Goal: Transaction & Acquisition: Purchase product/service

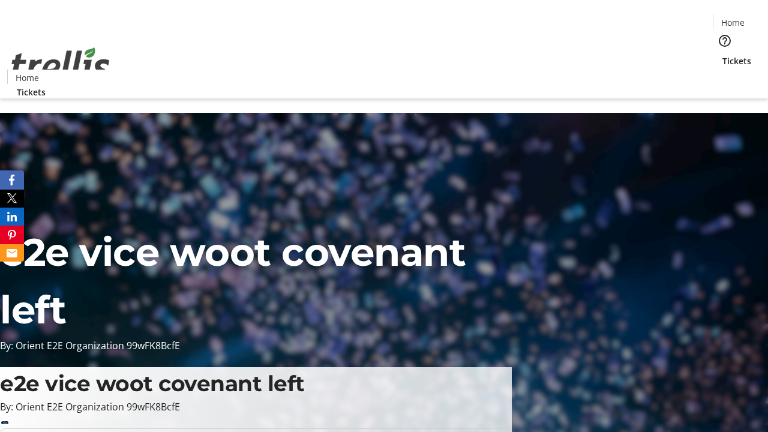
click at [723, 55] on span "Tickets" at bounding box center [737, 61] width 29 height 13
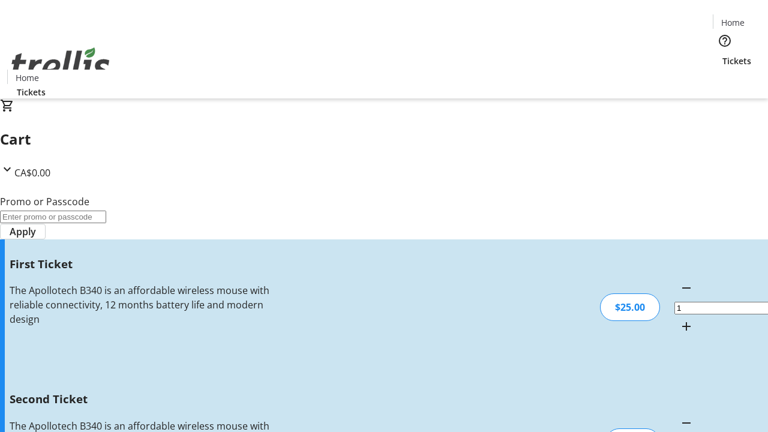
type input "2"
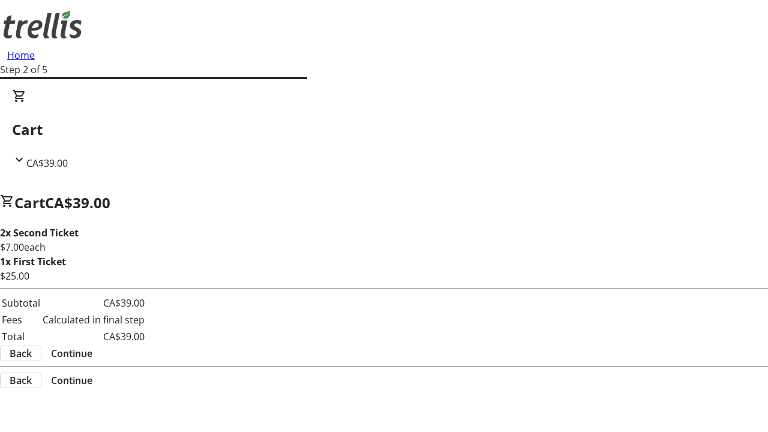
click at [92, 346] on span "Continue" at bounding box center [71, 353] width 41 height 14
